Goal: Transaction & Acquisition: Purchase product/service

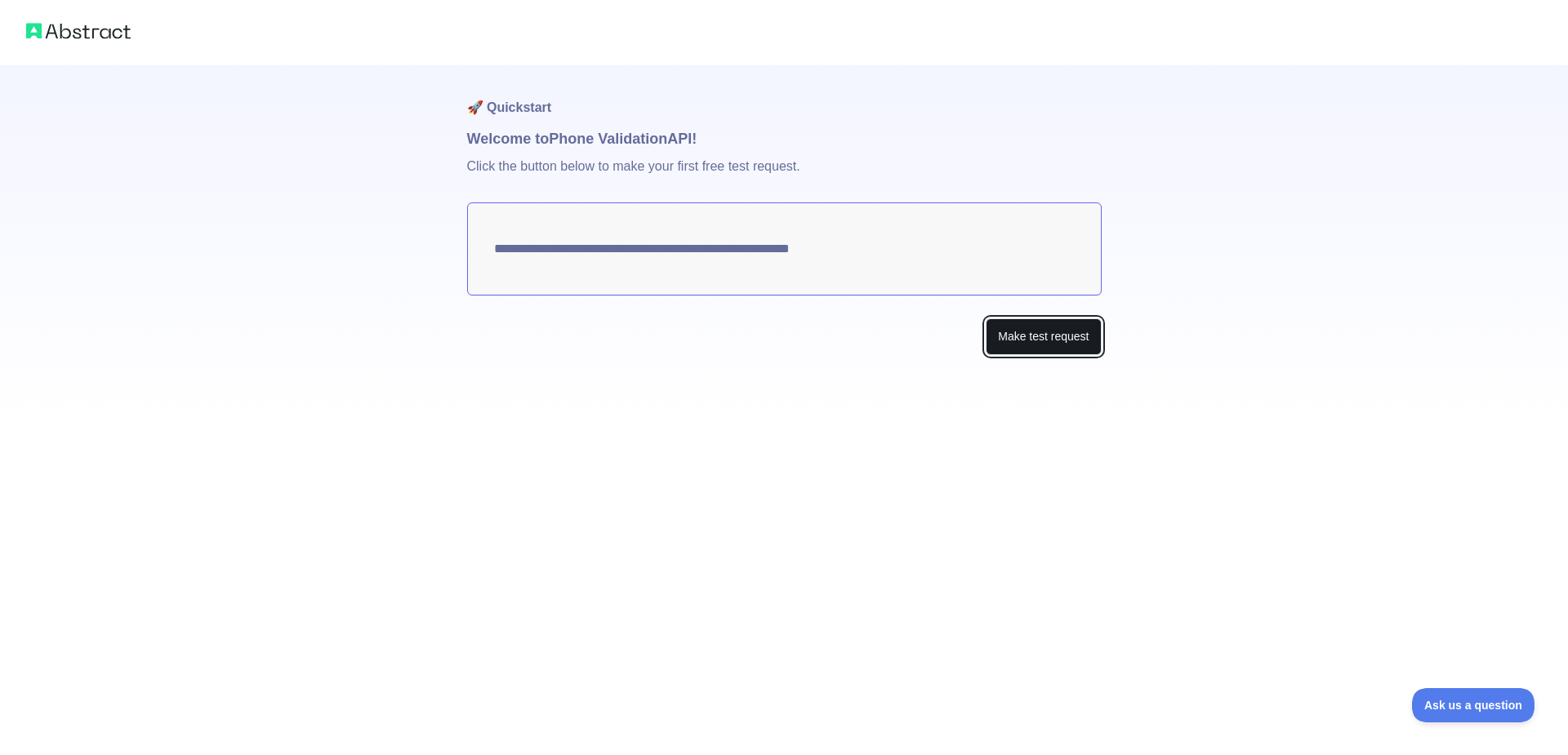
click at [1016, 339] on button "Make test request" at bounding box center [1043, 336] width 115 height 37
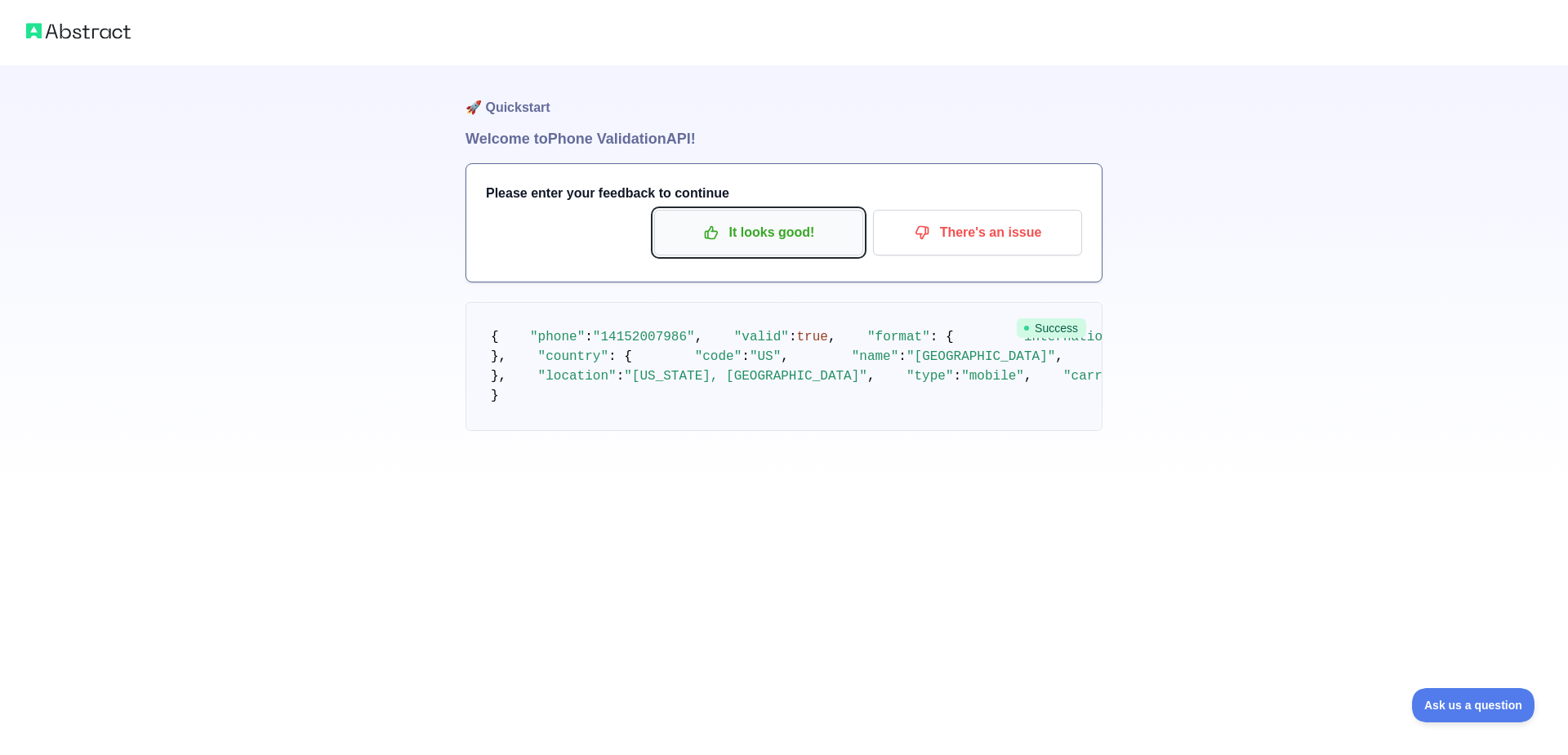
click at [772, 230] on p "It looks good!" at bounding box center [758, 232] width 185 height 28
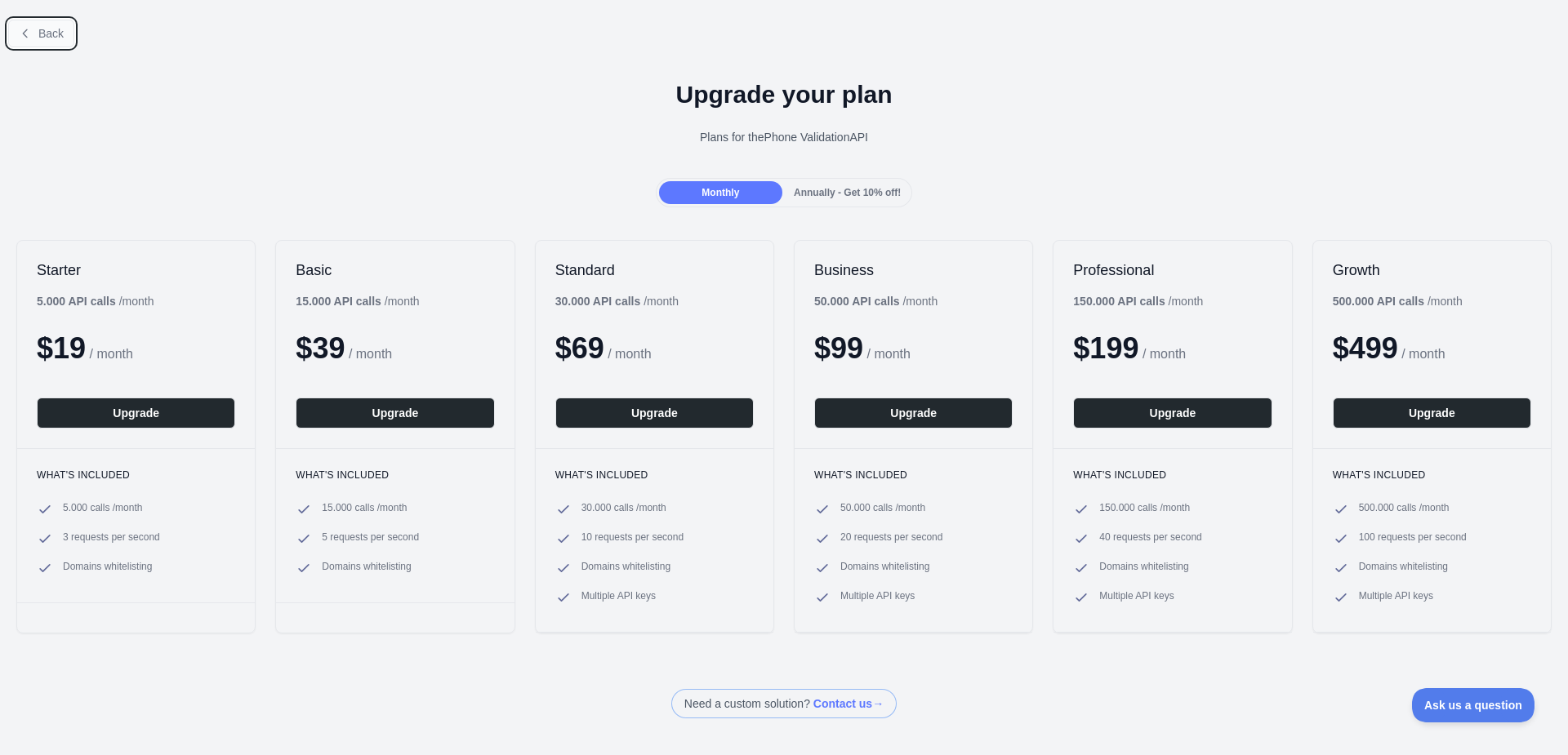
click at [27, 35] on icon at bounding box center [26, 34] width 13 height 13
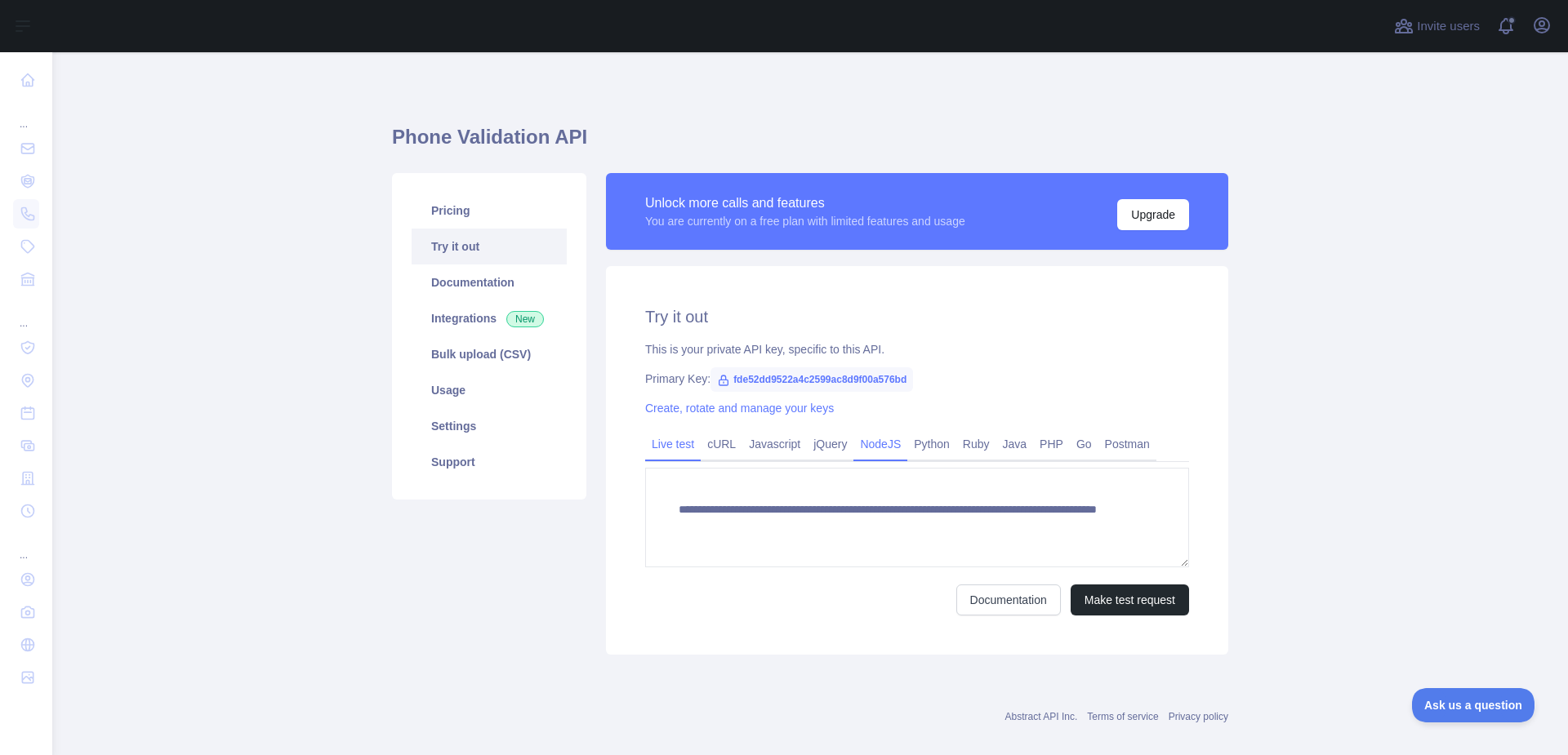
click at [855, 443] on link "NodeJS" at bounding box center [880, 444] width 54 height 26
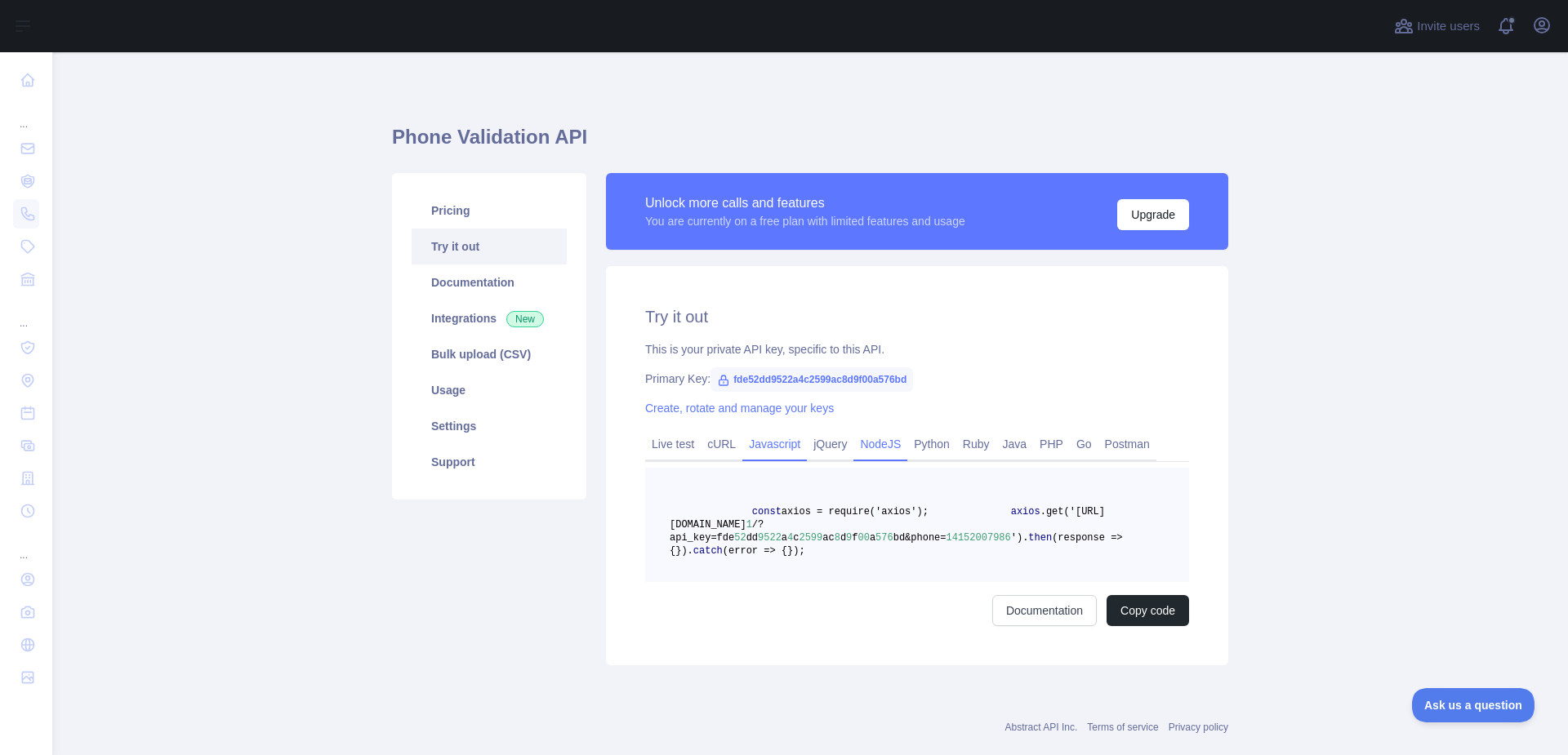
click at [788, 445] on link "Javascript" at bounding box center [774, 444] width 64 height 26
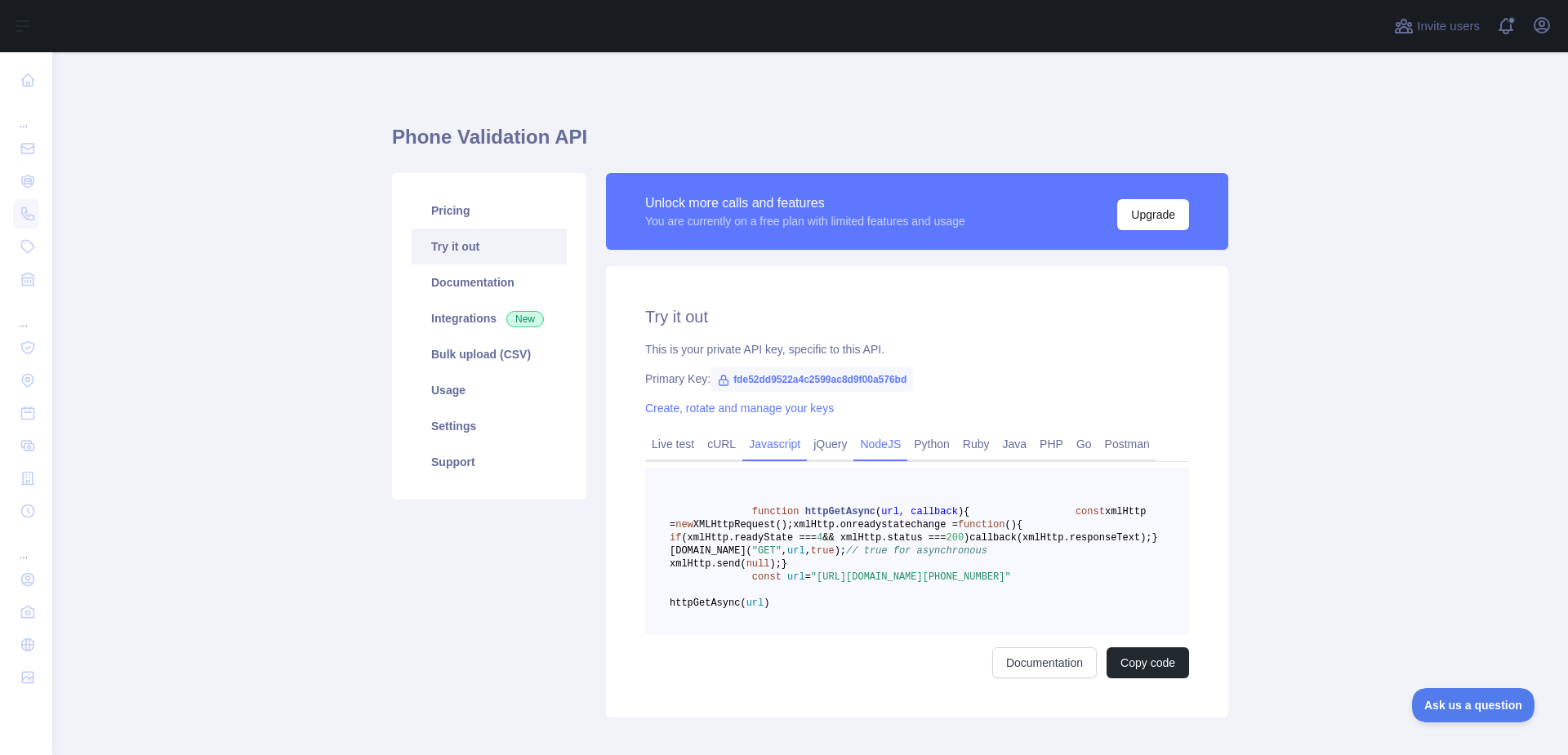
click at [890, 450] on link "NodeJS" at bounding box center [880, 444] width 54 height 26
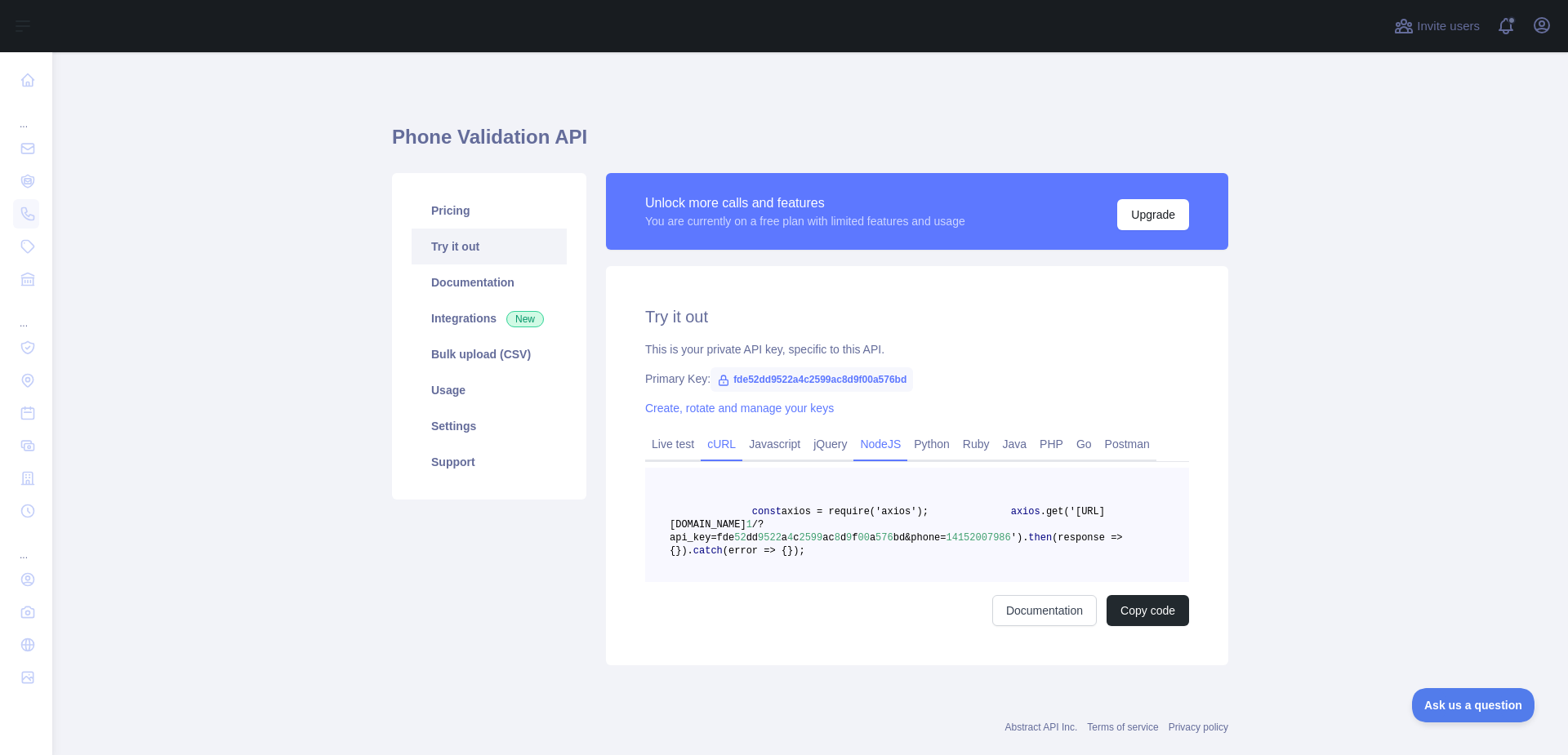
click at [727, 446] on link "cURL" at bounding box center [721, 444] width 42 height 26
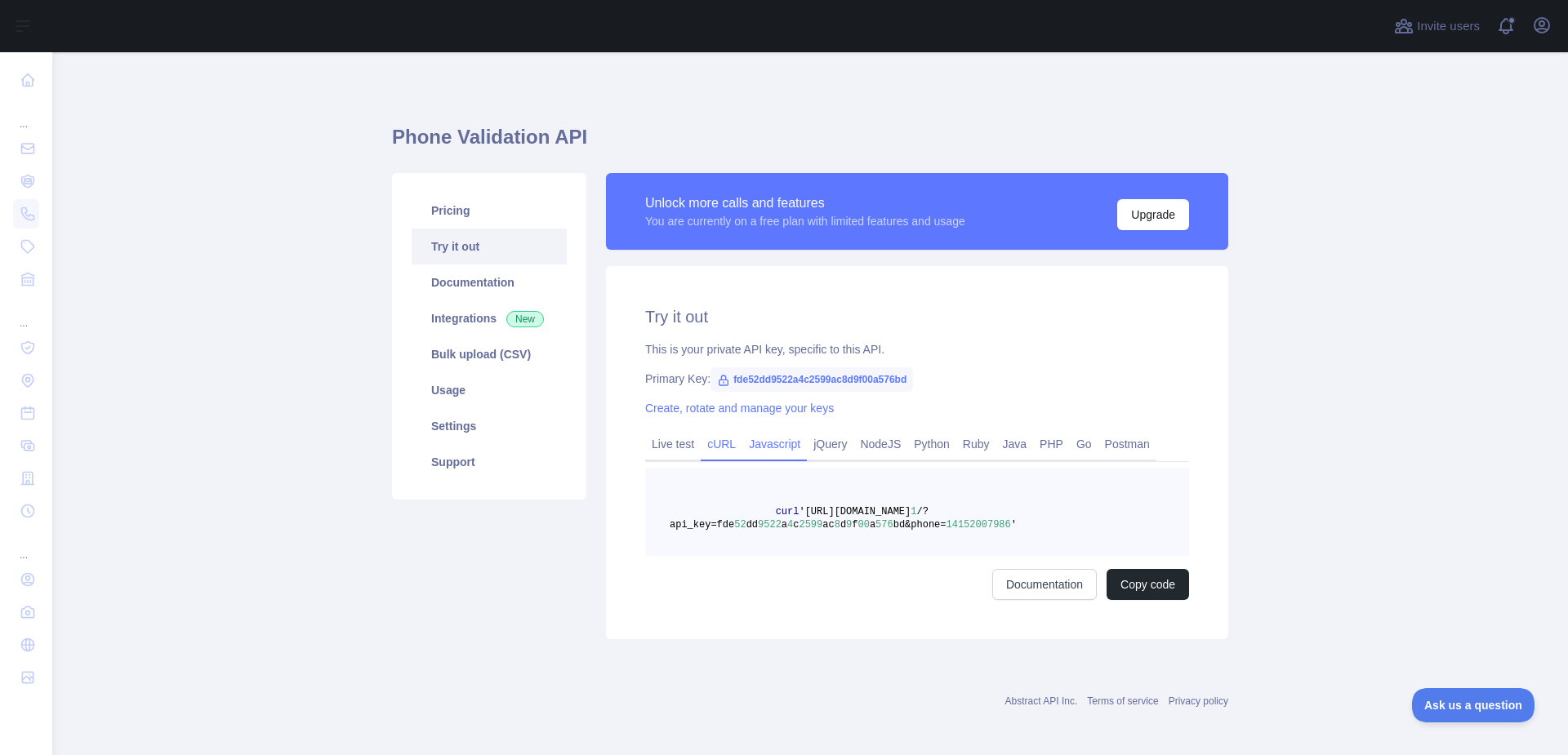
click at [752, 446] on link "Javascript" at bounding box center [774, 444] width 64 height 26
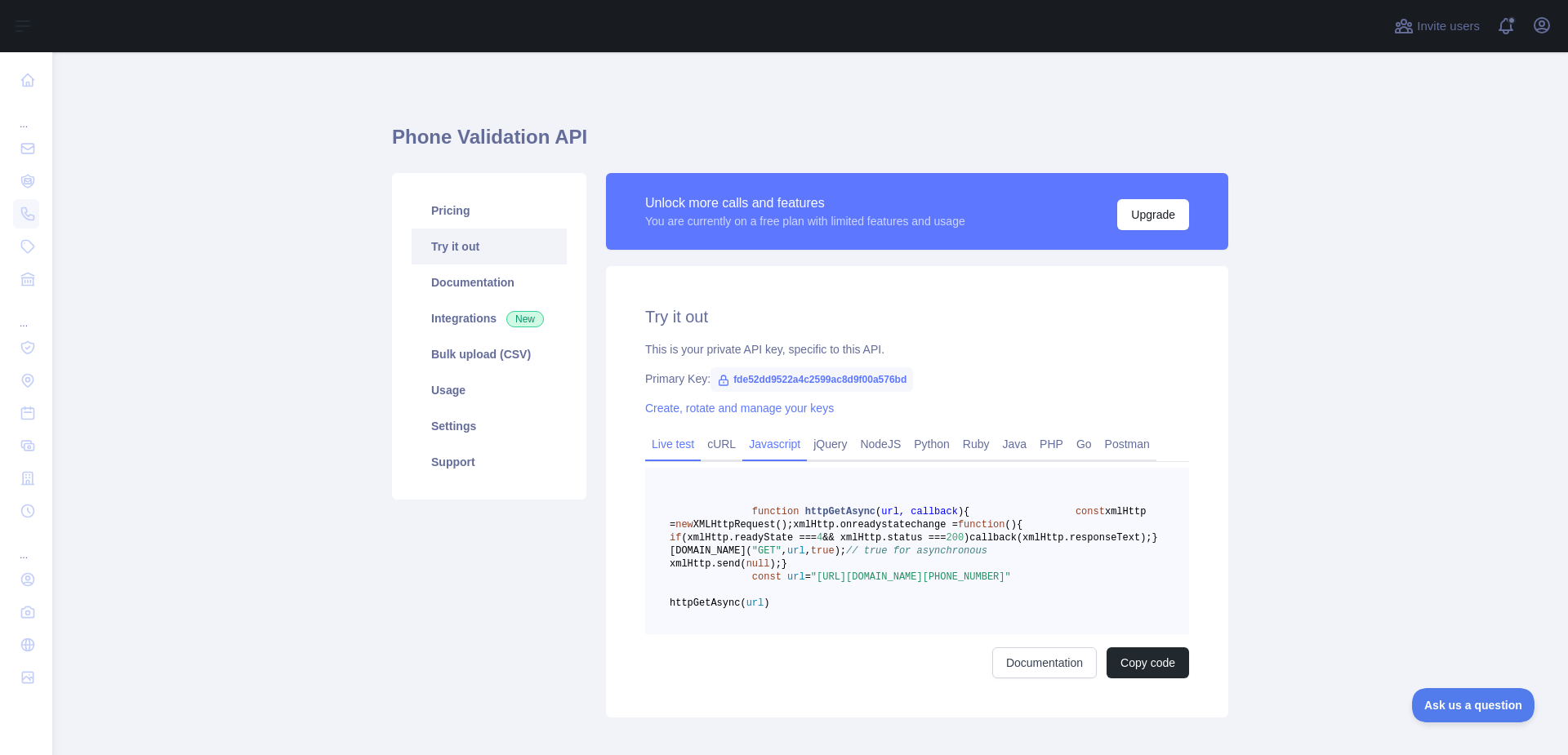
click at [677, 449] on link "Live test" at bounding box center [672, 444] width 55 height 26
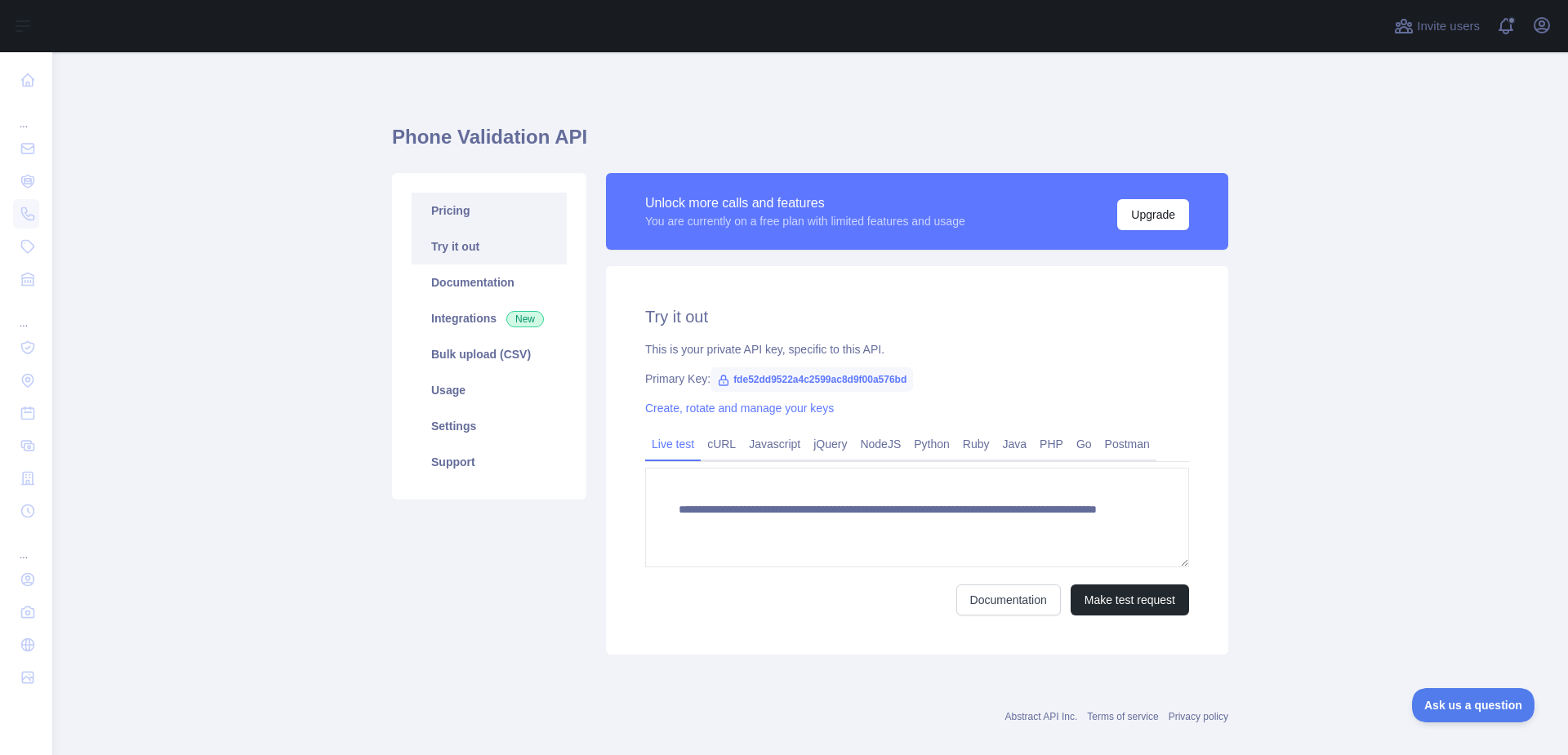
click at [481, 206] on link "Pricing" at bounding box center [489, 211] width 155 height 36
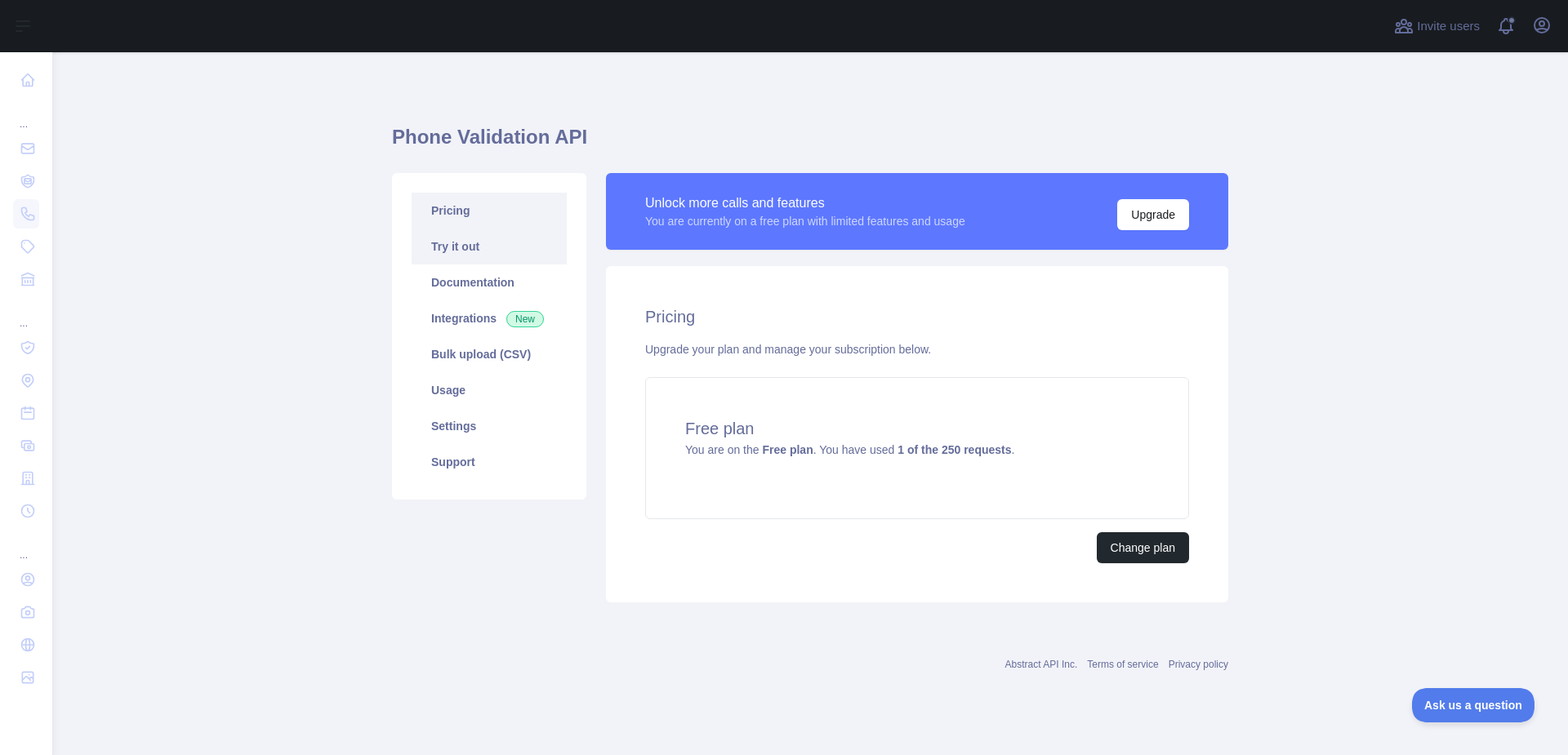
click at [498, 248] on link "Try it out" at bounding box center [489, 246] width 155 height 36
